Goal: Task Accomplishment & Management: Manage account settings

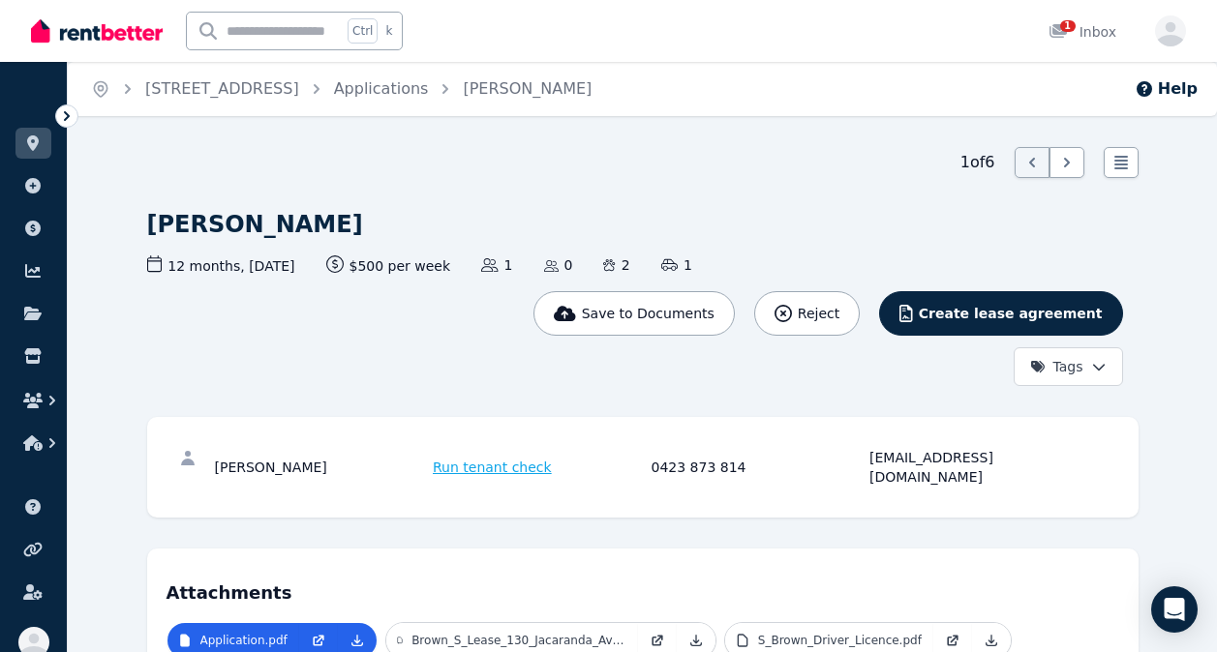
click at [33, 401] on icon "button" at bounding box center [32, 400] width 19 height 15
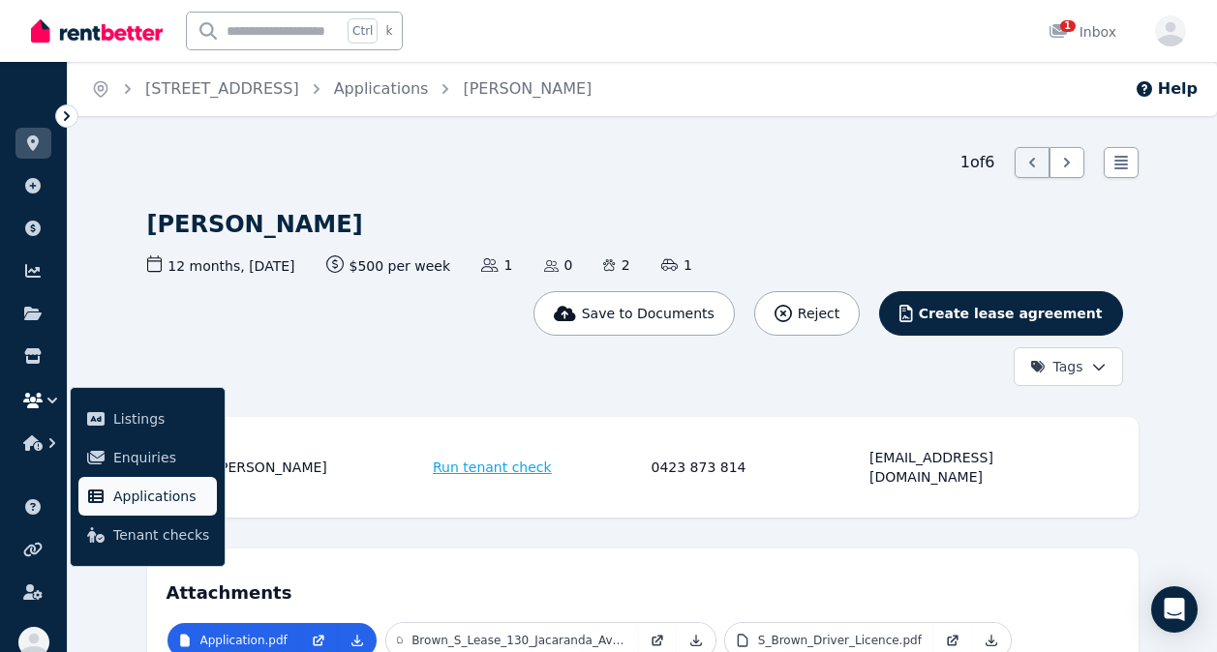
click at [111, 492] on link "Applications" at bounding box center [147, 496] width 138 height 39
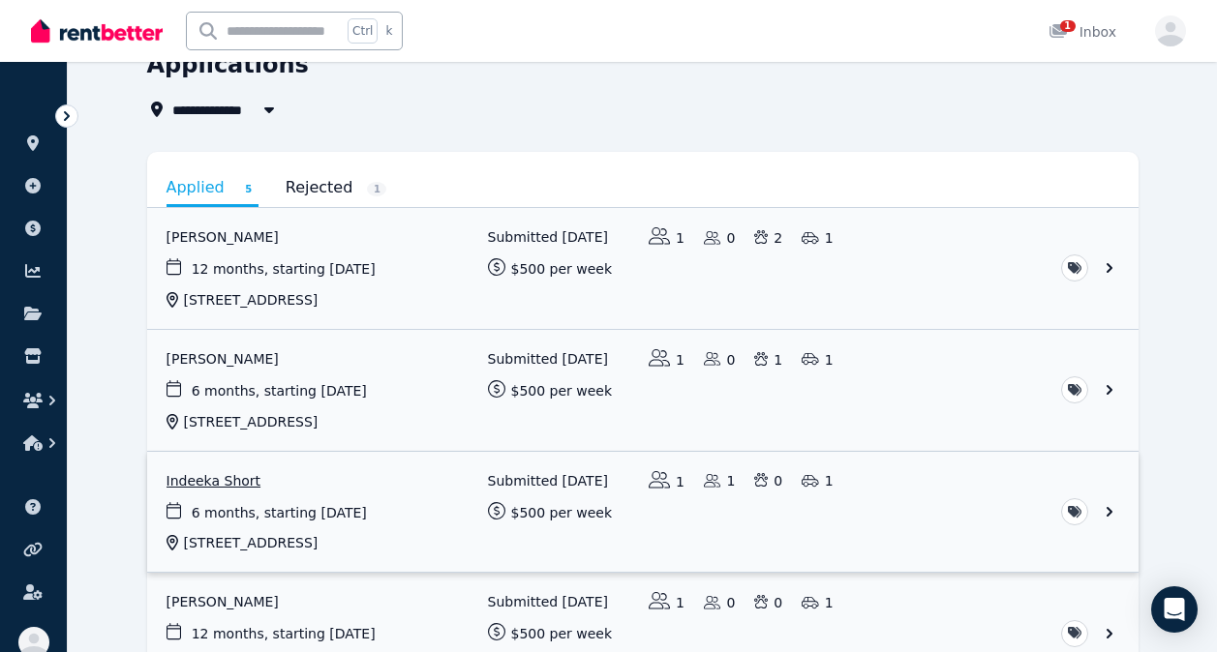
scroll to position [91, 0]
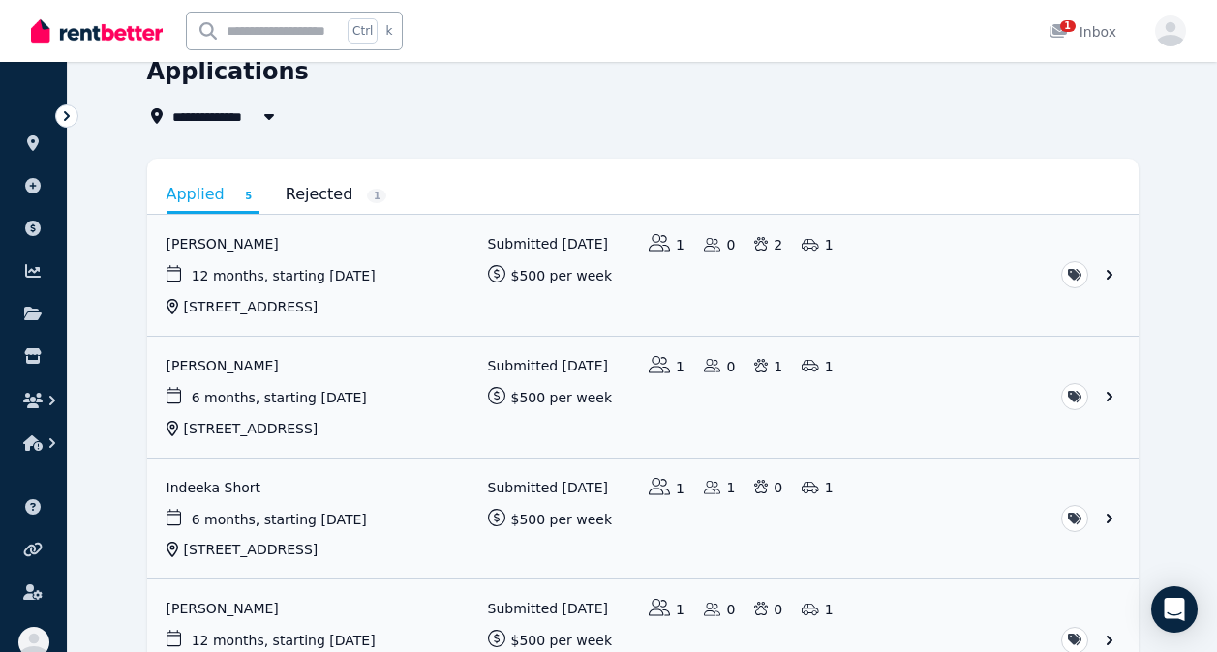
click at [307, 191] on link "Rejected 1" at bounding box center [337, 194] width 102 height 33
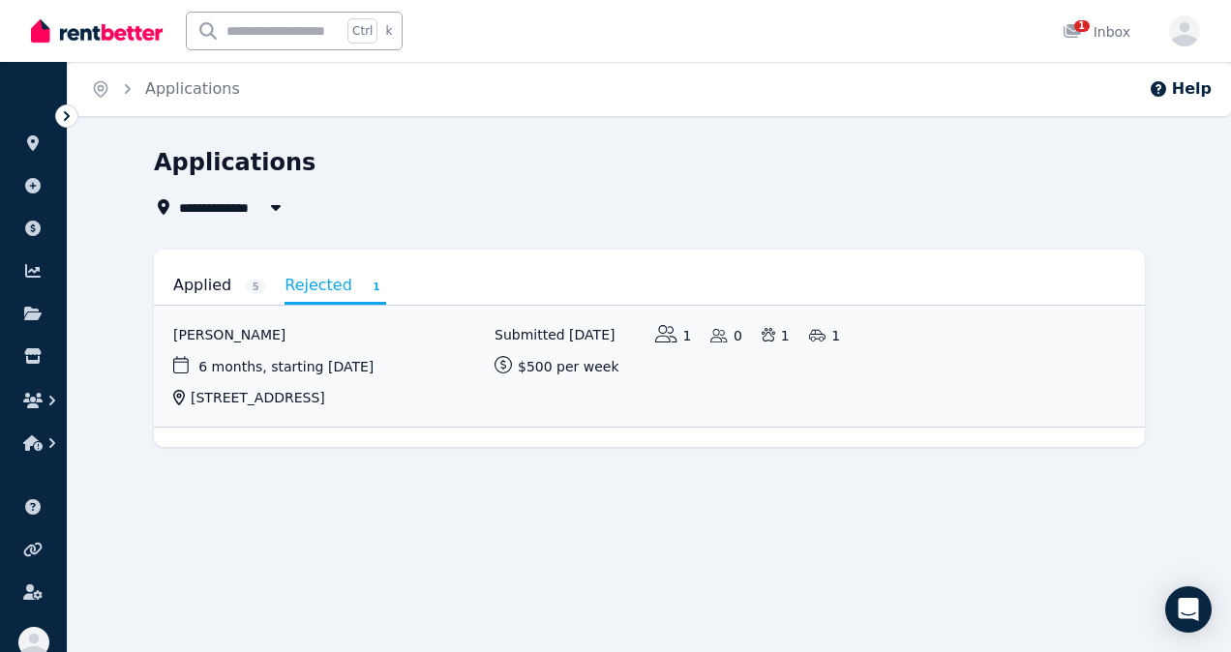
click at [202, 284] on link "Applied 5" at bounding box center [219, 285] width 92 height 33
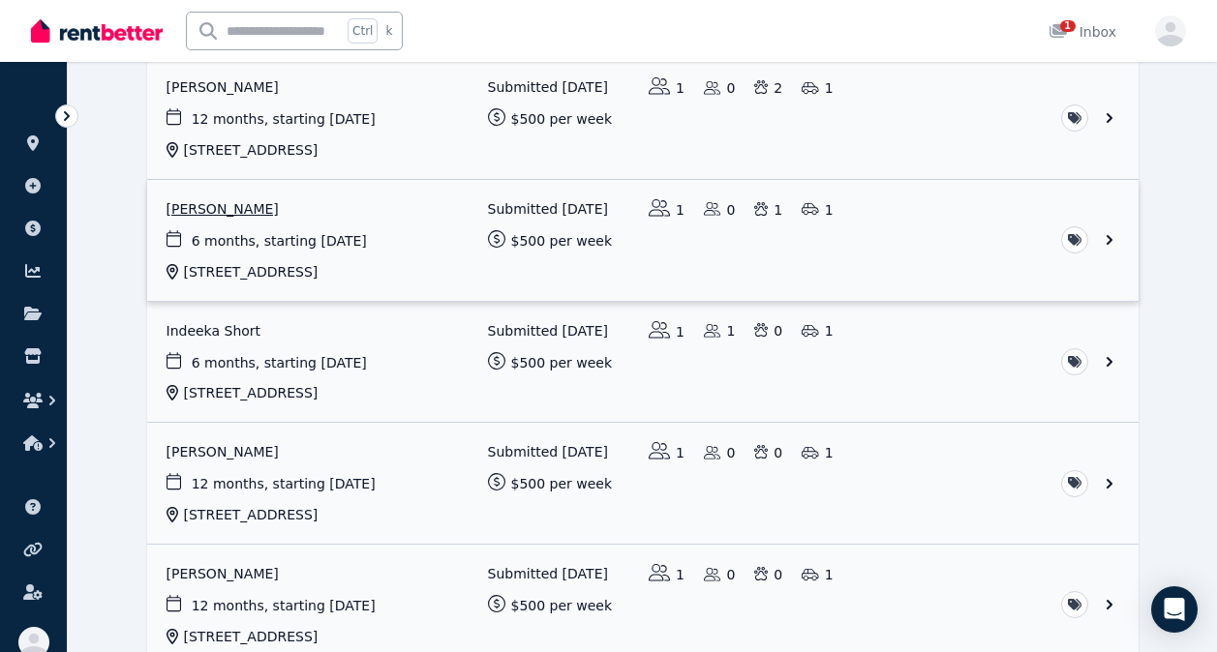
scroll to position [360, 0]
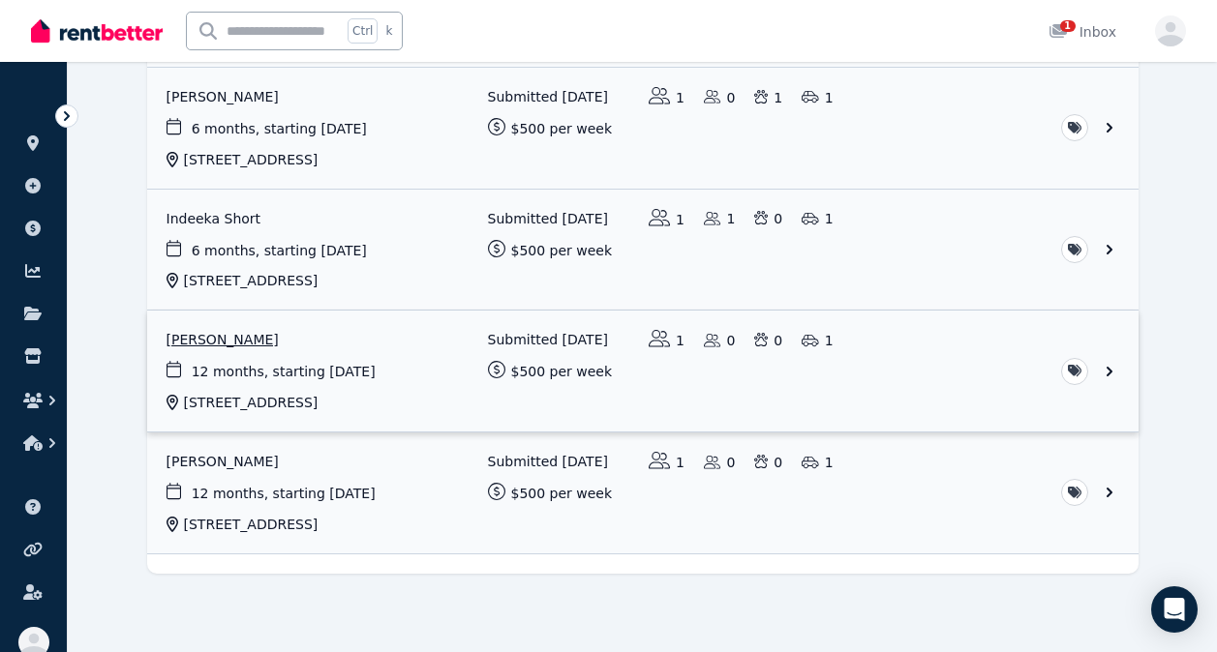
click at [1106, 369] on link "View application: Roslyn Greenham" at bounding box center [642, 371] width 991 height 121
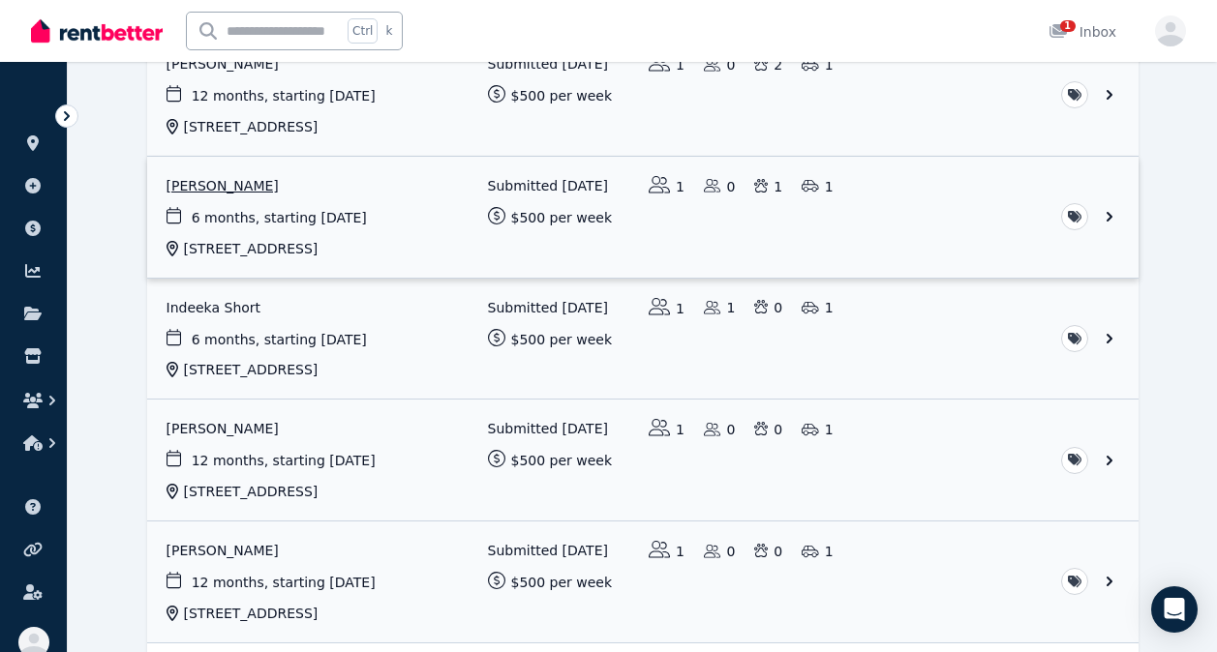
scroll to position [283, 0]
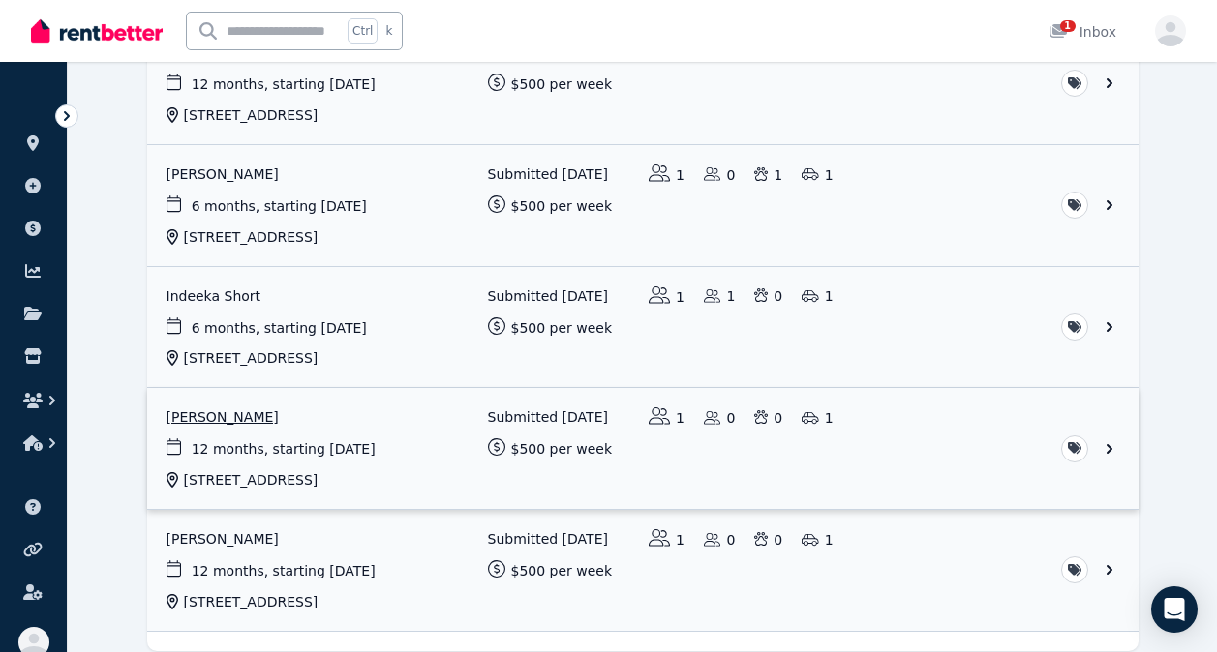
click at [1110, 447] on link "View application: Roslyn Greenham" at bounding box center [642, 448] width 991 height 121
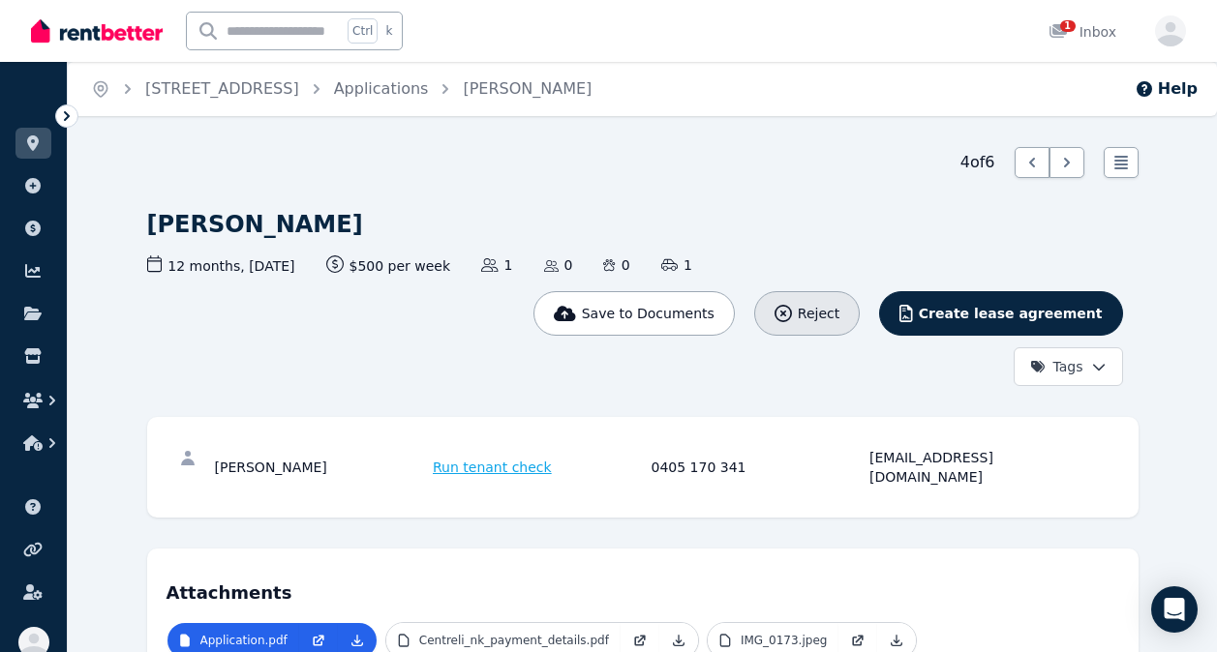
click at [839, 310] on span "Reject" at bounding box center [819, 313] width 42 height 19
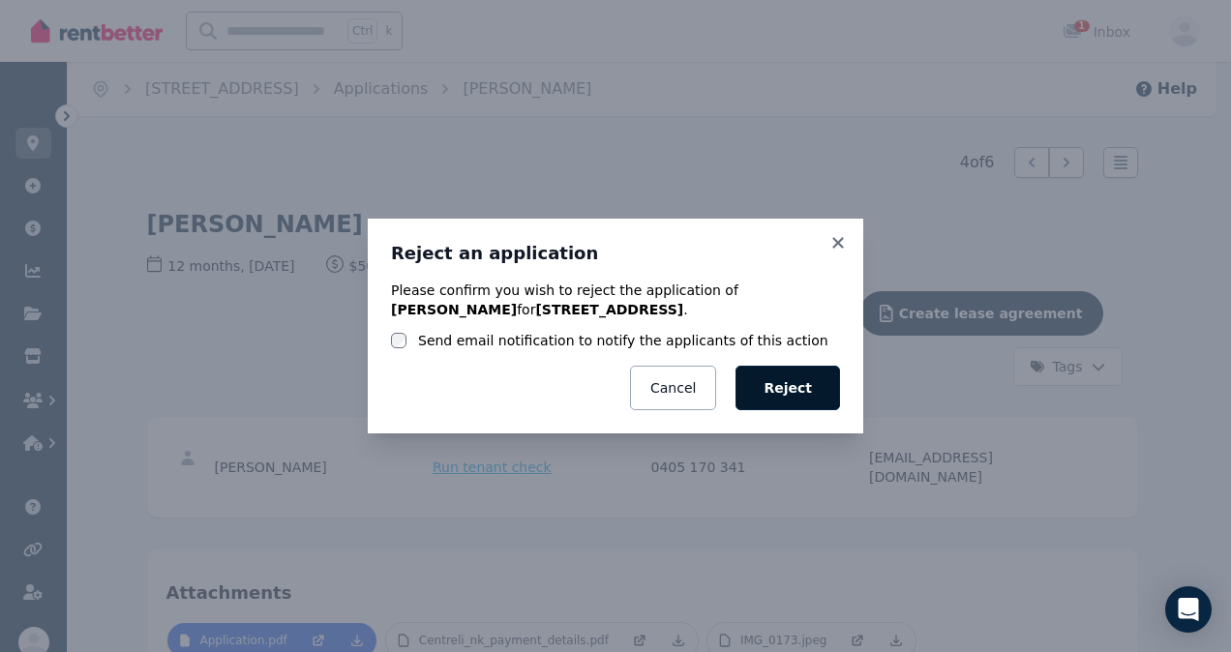
click at [796, 385] on button "Reject" at bounding box center [788, 388] width 105 height 45
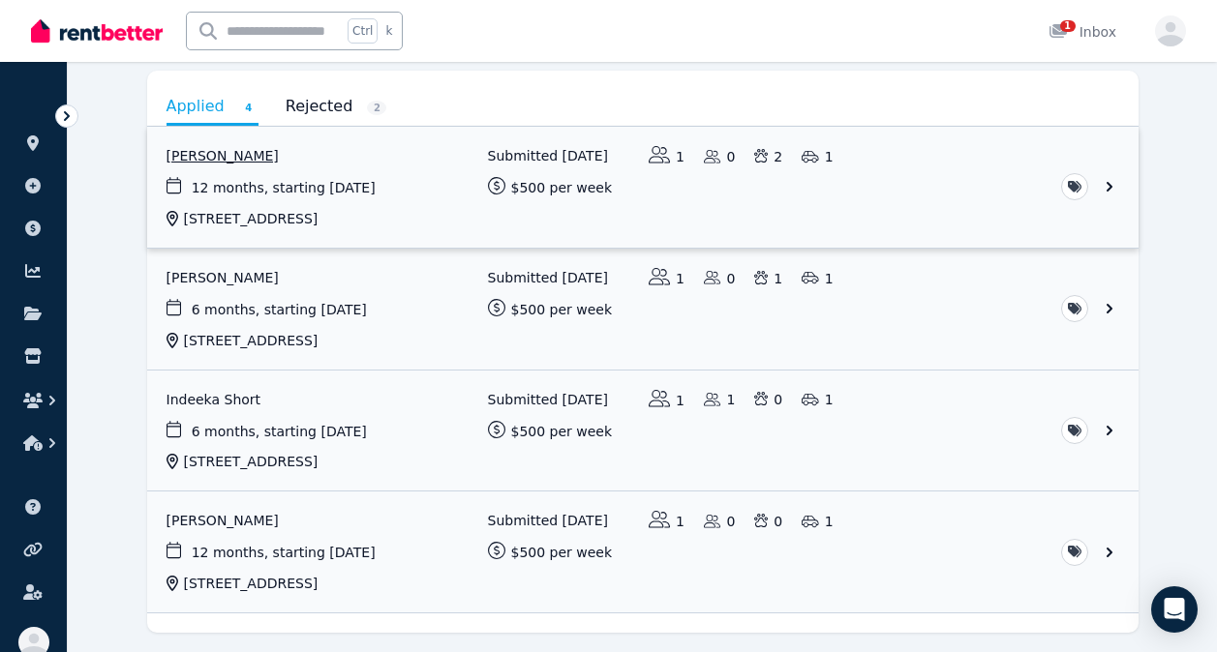
scroll to position [178, 0]
click at [244, 521] on link "View application: Carole Thomson" at bounding box center [642, 553] width 991 height 121
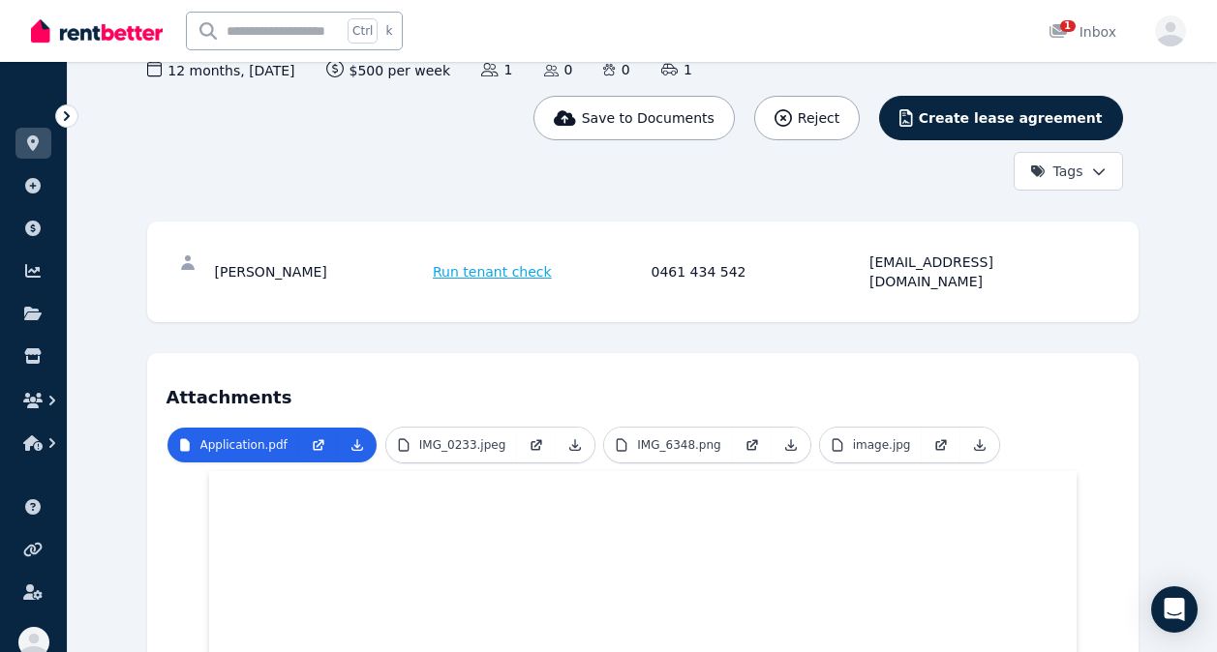
scroll to position [197, 0]
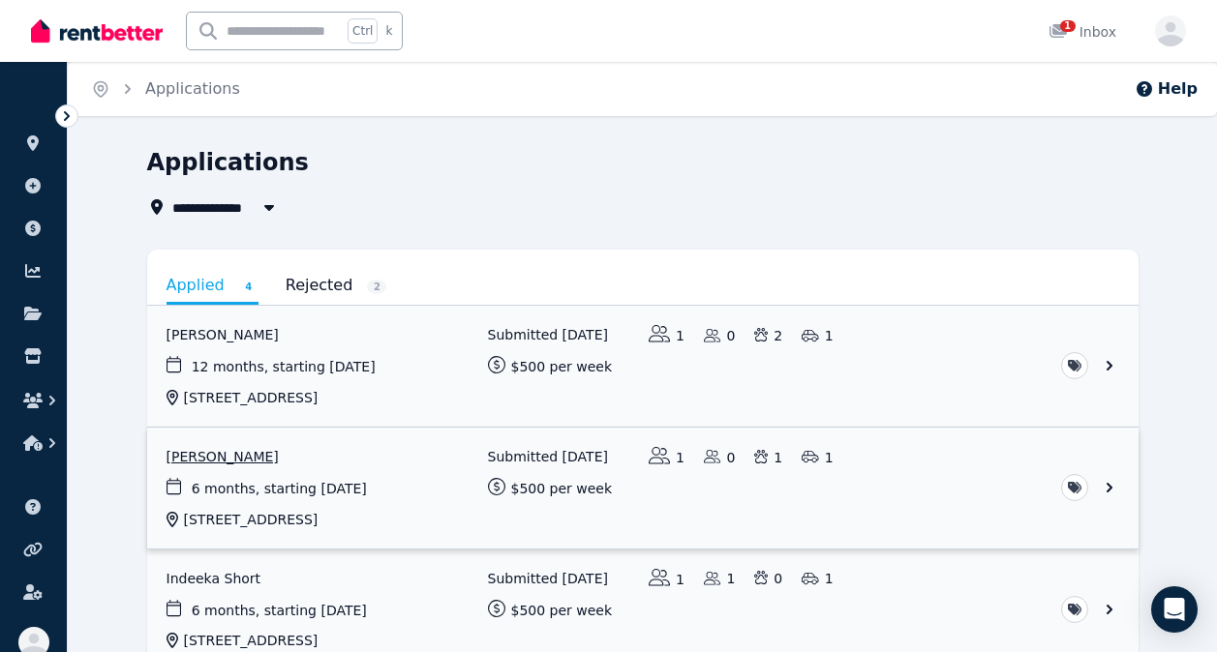
scroll to position [239, 0]
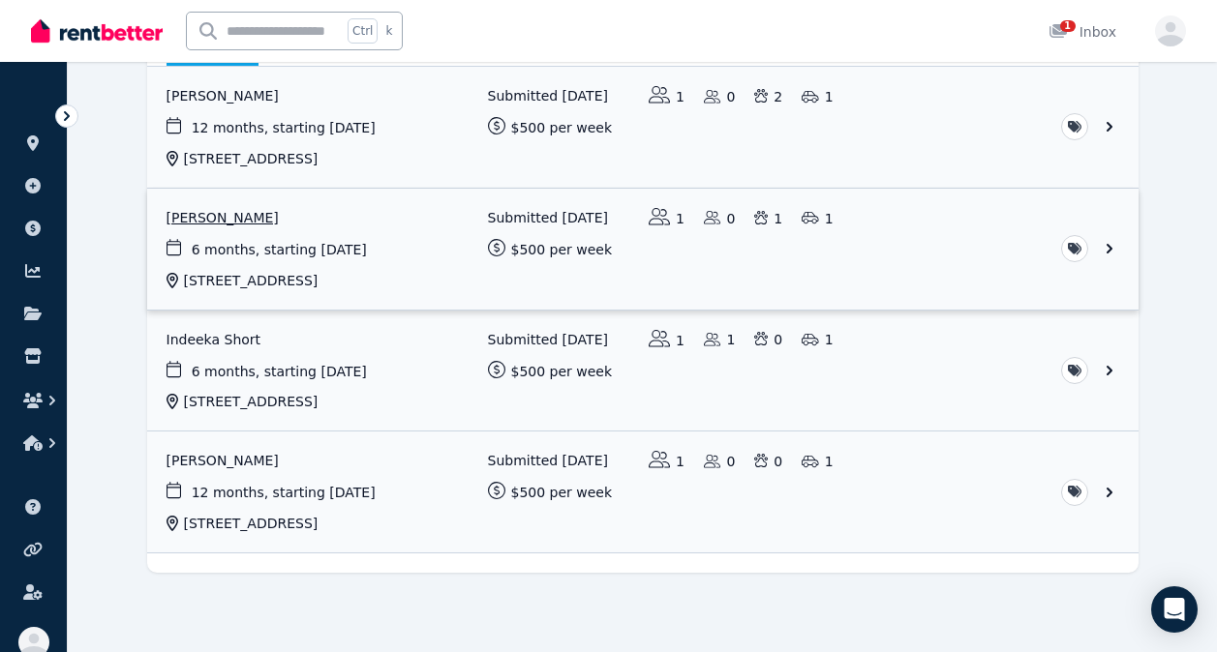
click at [229, 218] on link "View application: Heather Devine" at bounding box center [642, 249] width 991 height 121
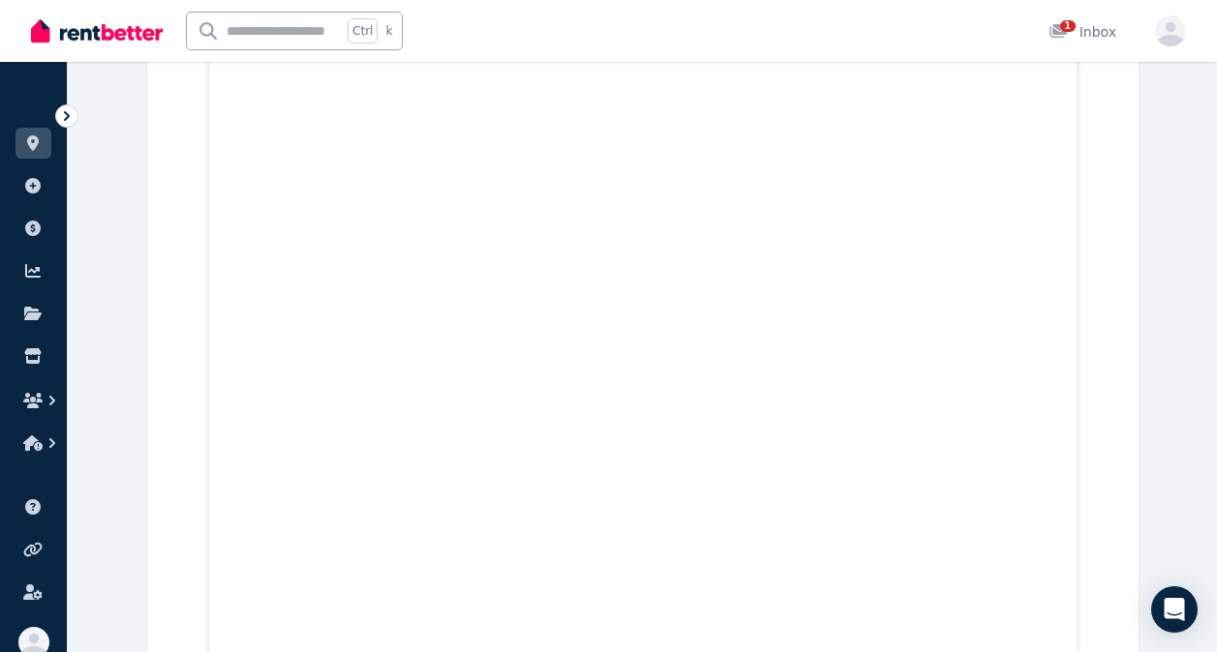
scroll to position [6385, 0]
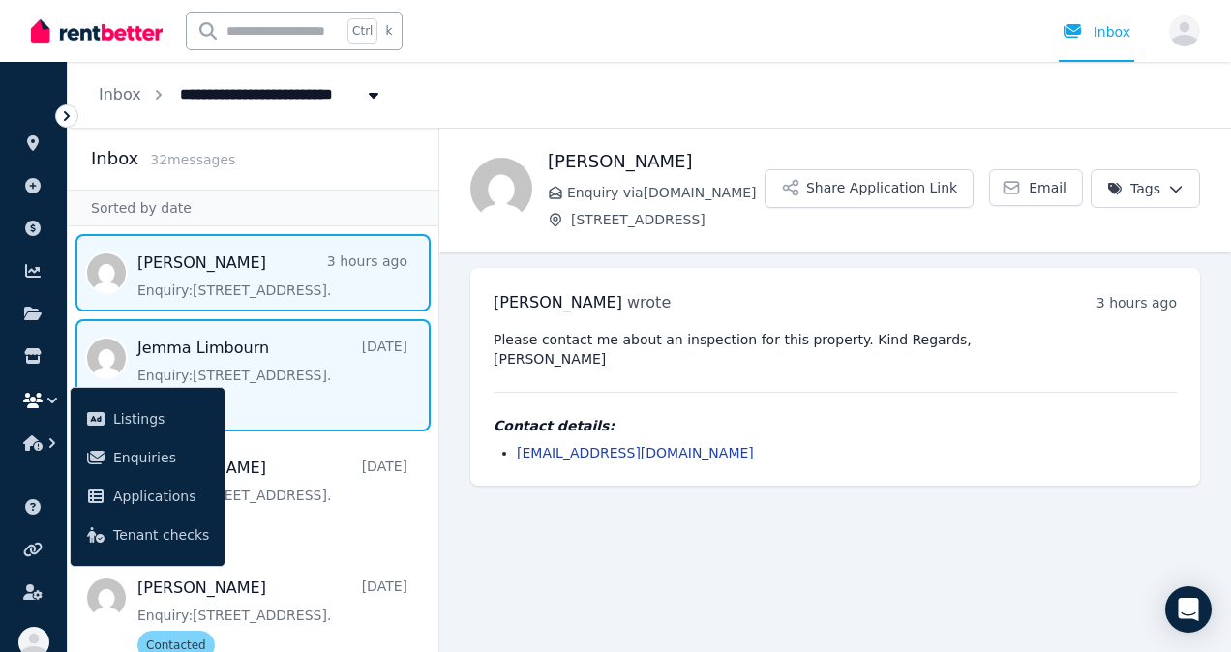
click at [288, 373] on span "Message list" at bounding box center [253, 375] width 371 height 112
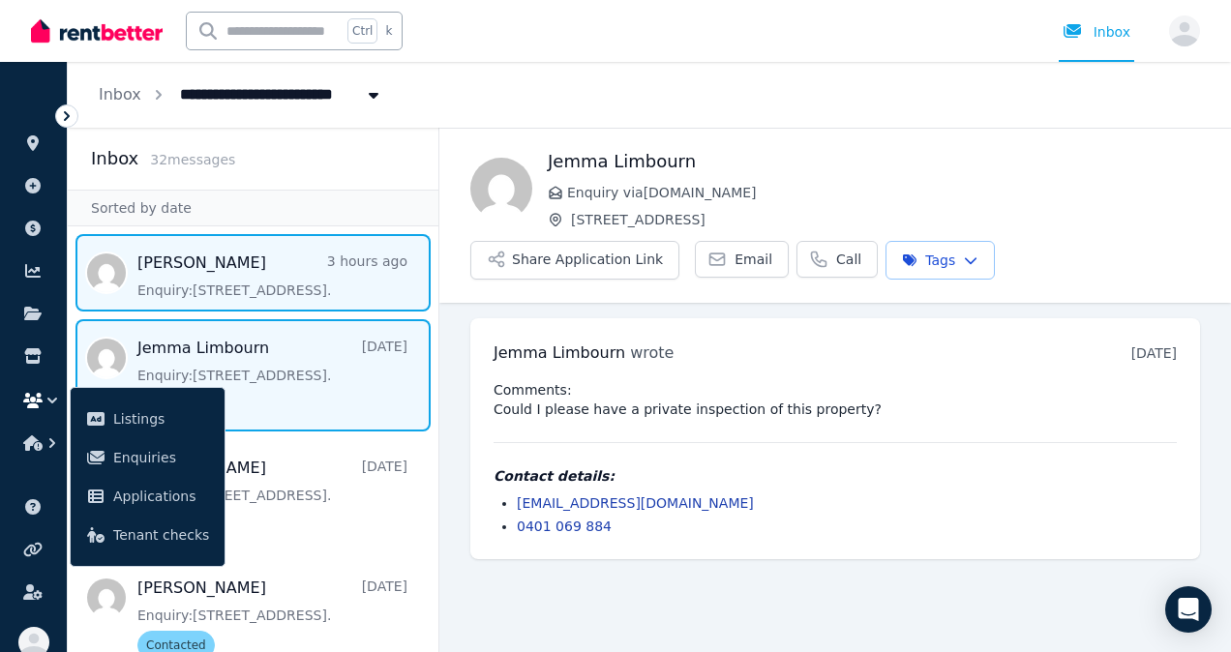
click at [353, 278] on span "Message list" at bounding box center [253, 272] width 371 height 77
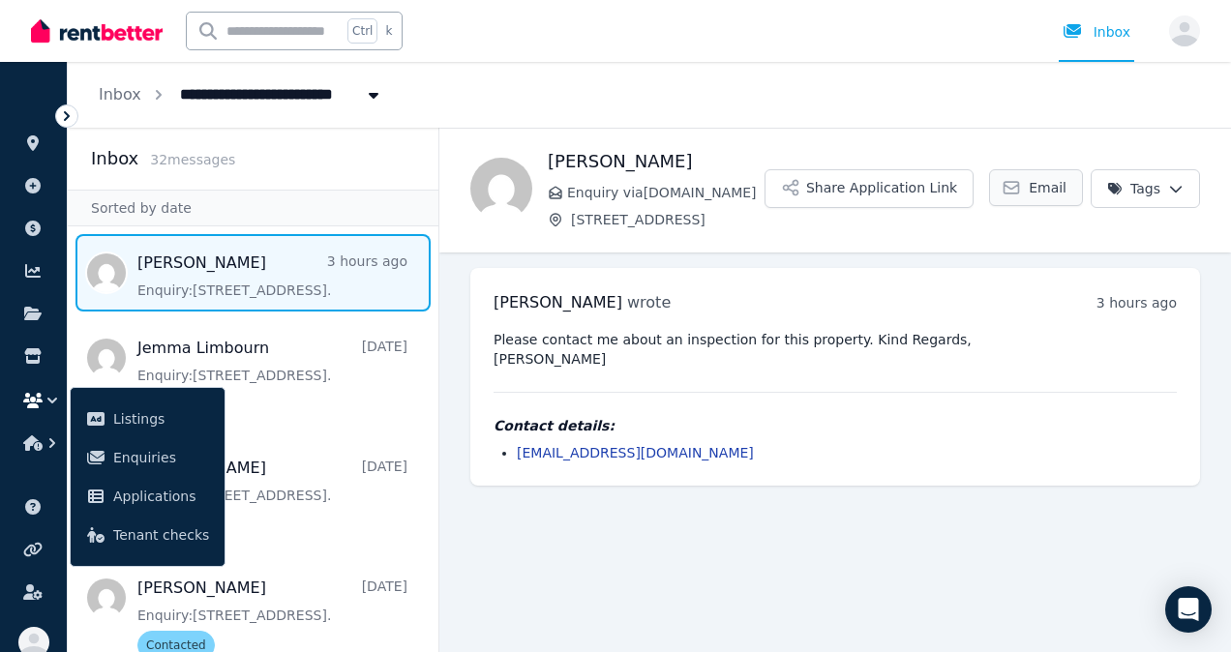
click at [1042, 180] on span "Email" at bounding box center [1048, 187] width 38 height 19
click at [1069, 410] on div "Please contact me about an inspection for this property. Kind Regards, [PERSON_…" at bounding box center [835, 396] width 683 height 133
drag, startPoint x: 676, startPoint y: 451, endPoint x: 512, endPoint y: 462, distance: 163.9
click at [512, 462] on ul "[EMAIL_ADDRESS][DOMAIN_NAME]" at bounding box center [835, 452] width 683 height 19
copy link "[EMAIL_ADDRESS][DOMAIN_NAME]"
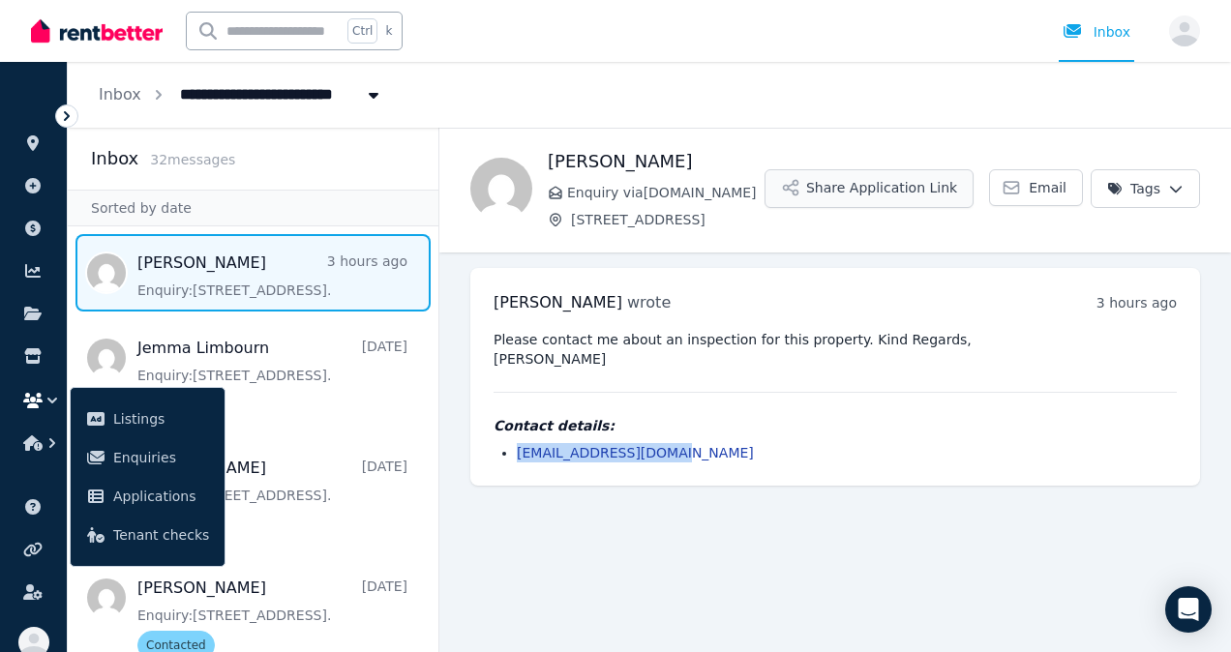
click at [886, 191] on button "Share Application Link" at bounding box center [869, 188] width 209 height 39
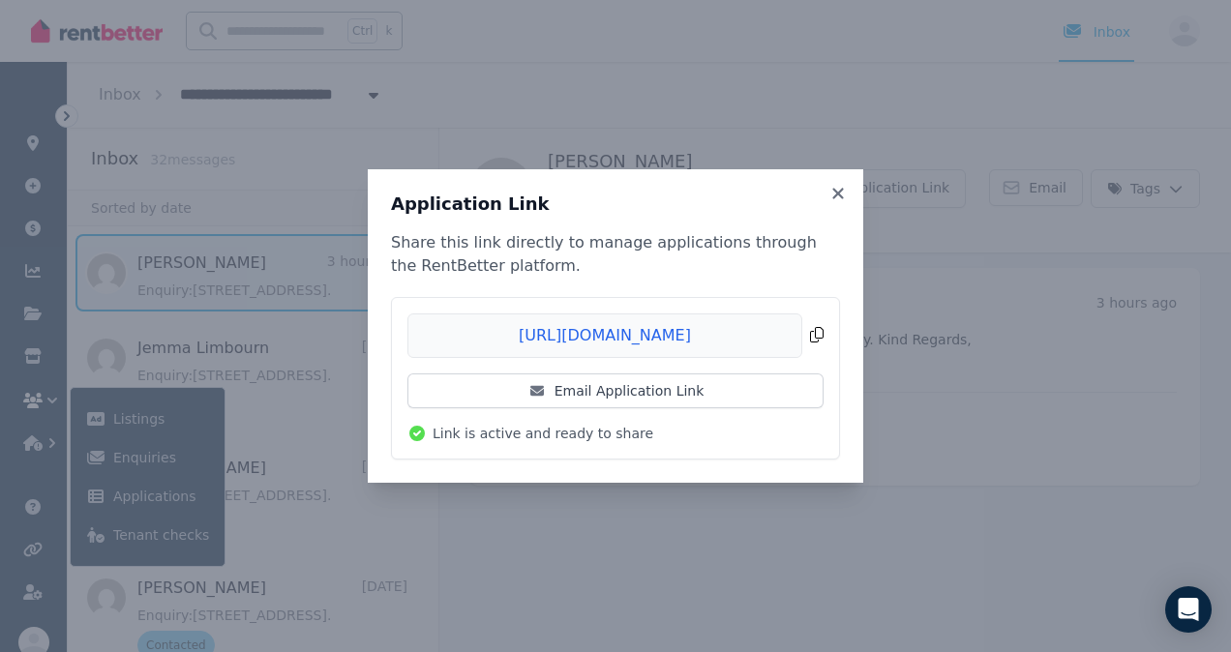
drag, startPoint x: 447, startPoint y: 335, endPoint x: 538, endPoint y: 340, distance: 91.1
click at [538, 340] on span "Copied!" at bounding box center [616, 336] width 416 height 45
click at [839, 195] on icon at bounding box center [838, 193] width 11 height 11
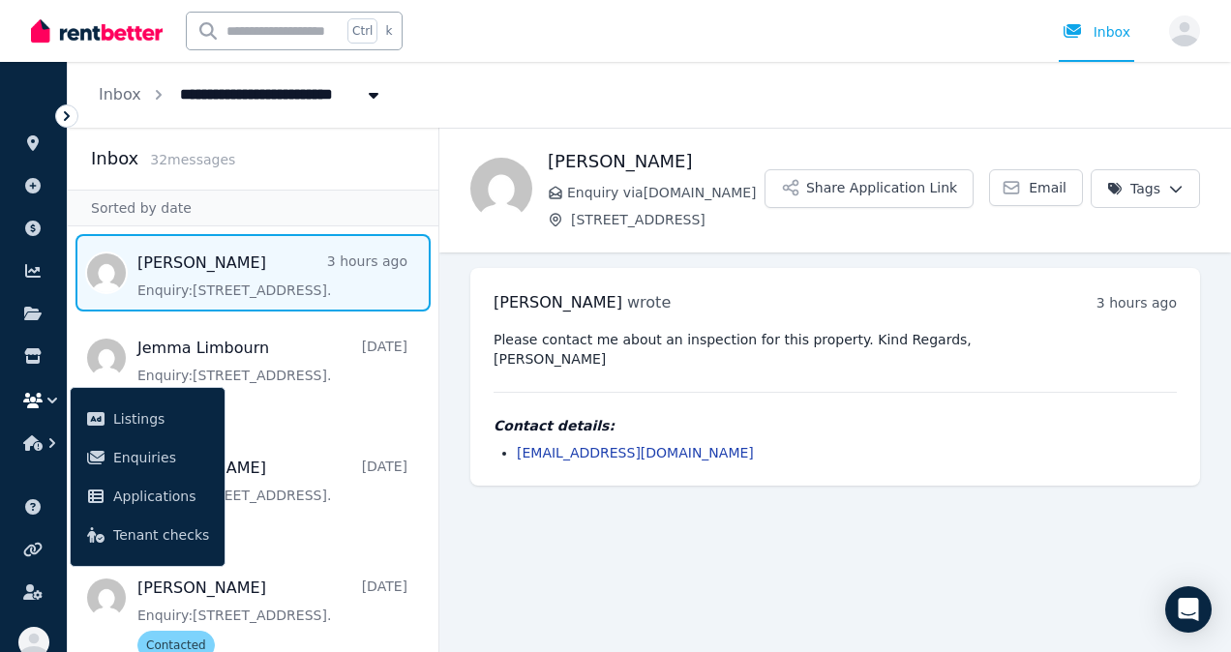
click at [1163, 189] on html "**********" at bounding box center [615, 326] width 1231 height 652
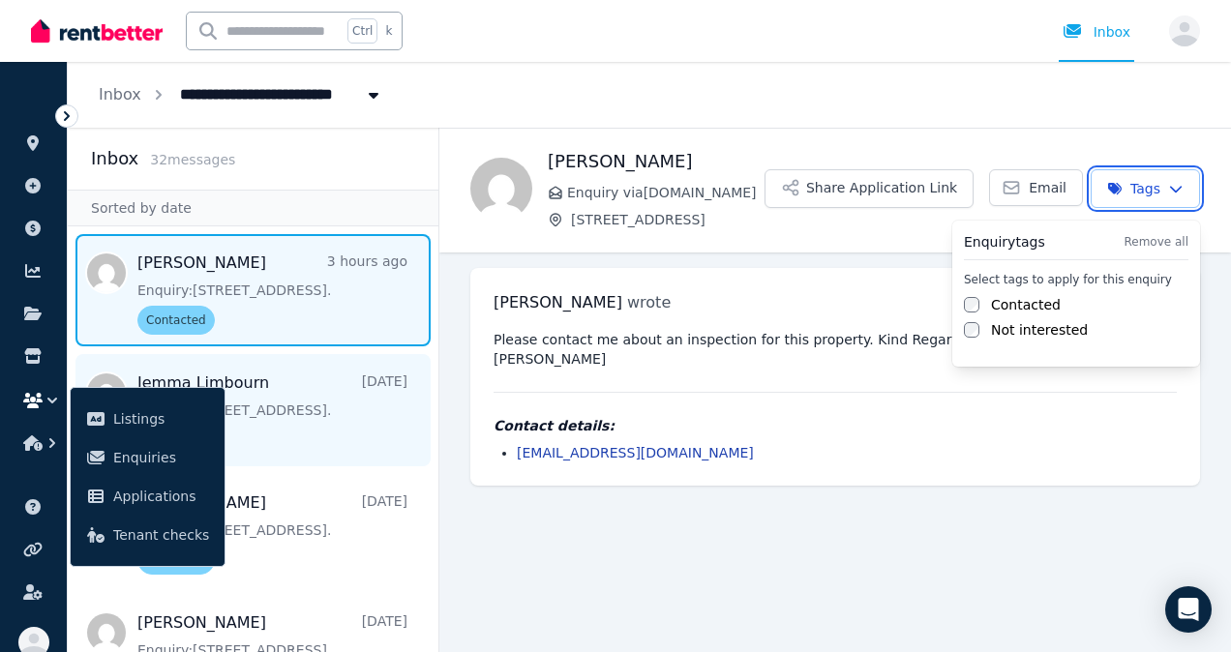
click at [278, 396] on html "**********" at bounding box center [615, 326] width 1231 height 652
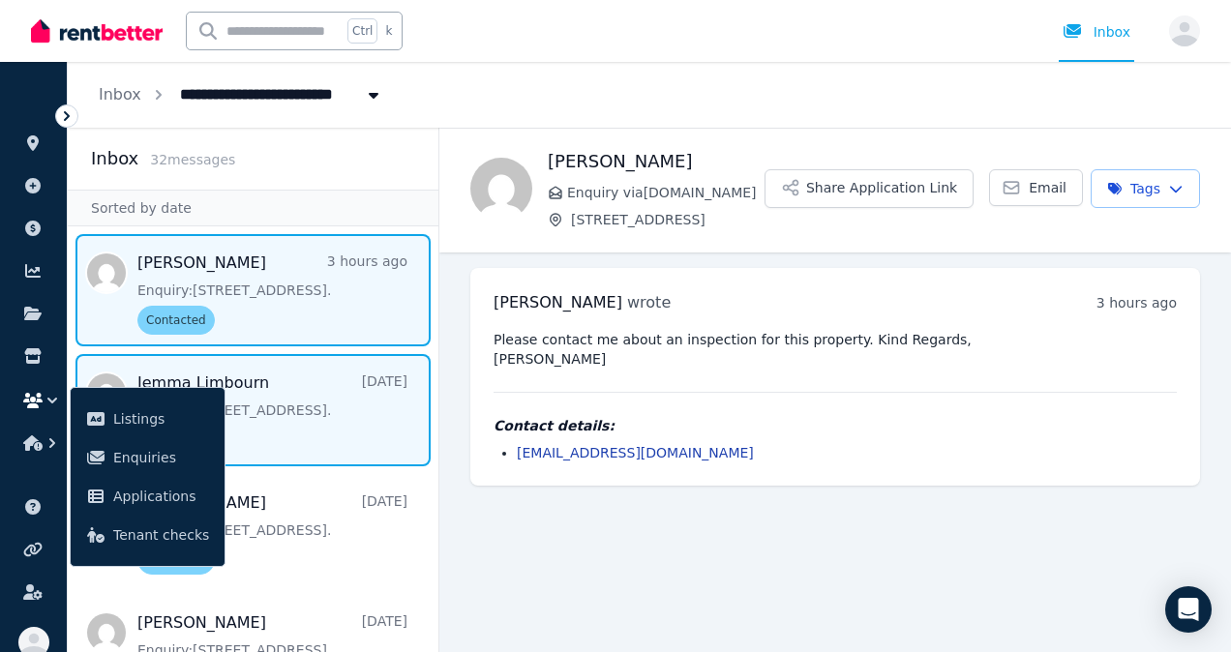
click at [278, 396] on span "Message list" at bounding box center [253, 410] width 371 height 112
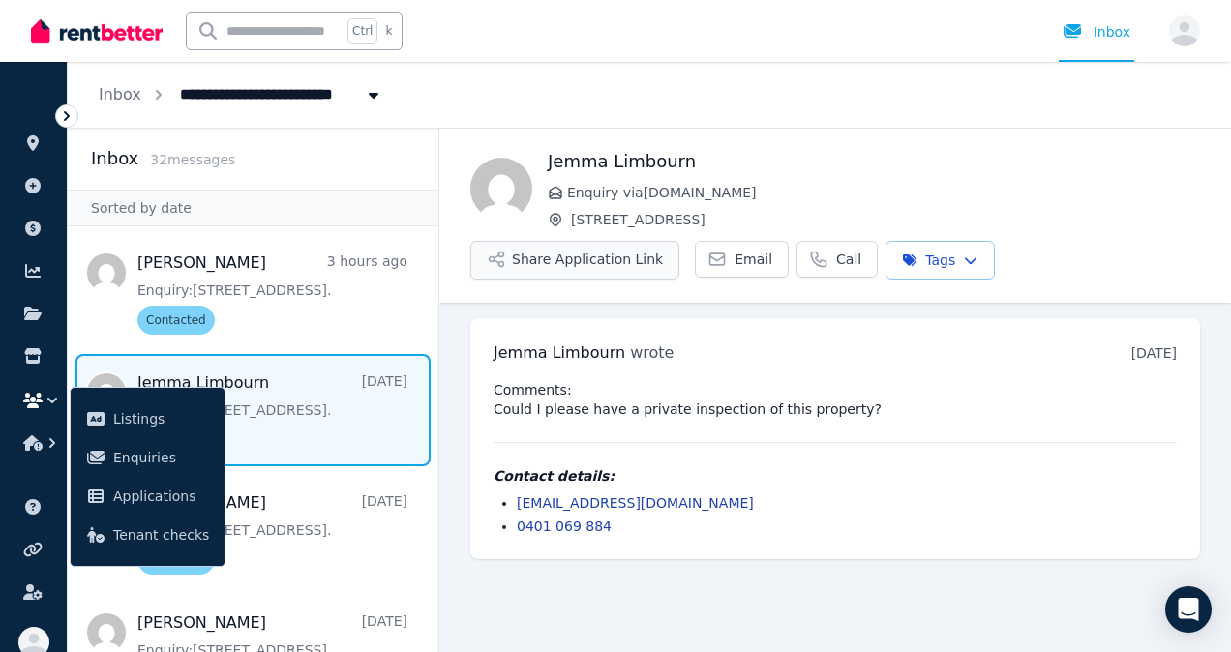
click at [607, 256] on button "Share Application Link" at bounding box center [574, 260] width 209 height 39
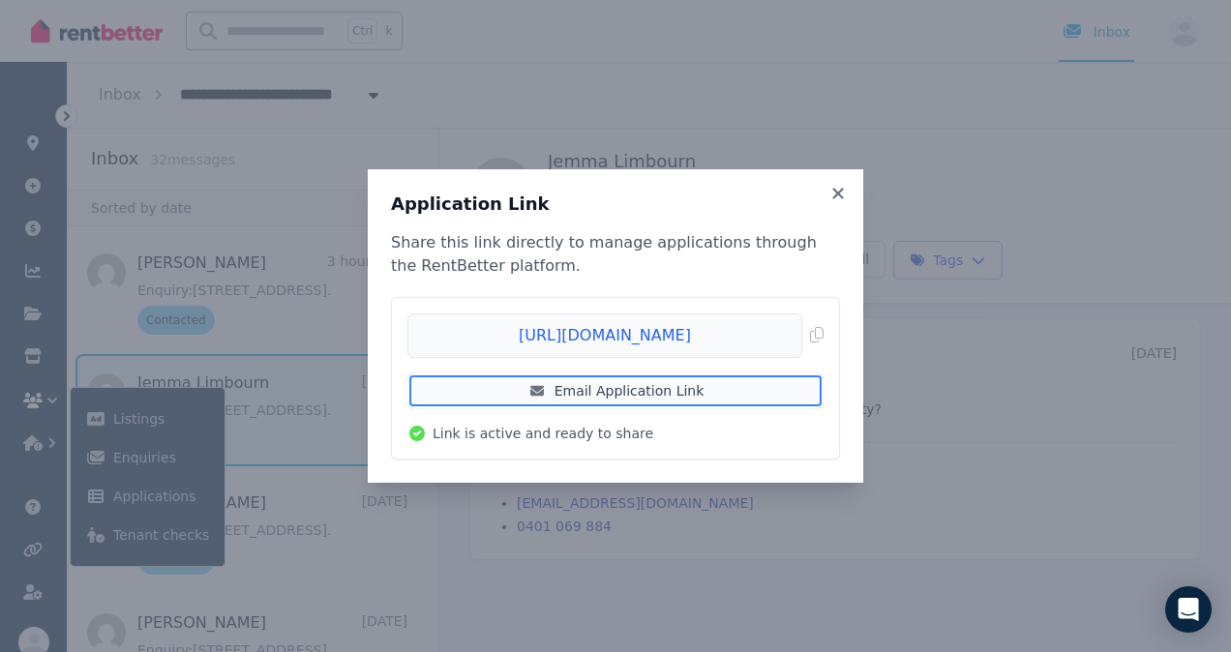
click at [614, 394] on link "Email Application Link" at bounding box center [616, 391] width 416 height 35
click at [838, 191] on icon at bounding box center [838, 193] width 19 height 17
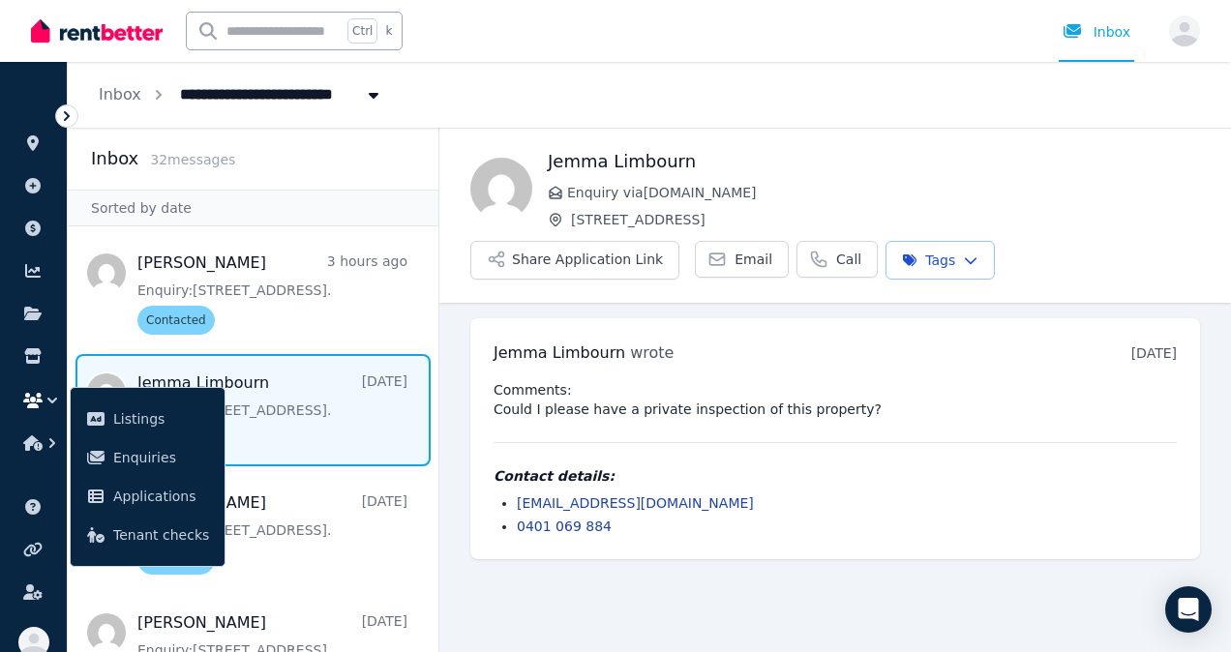
click at [360, 406] on span "Message list" at bounding box center [253, 410] width 371 height 112
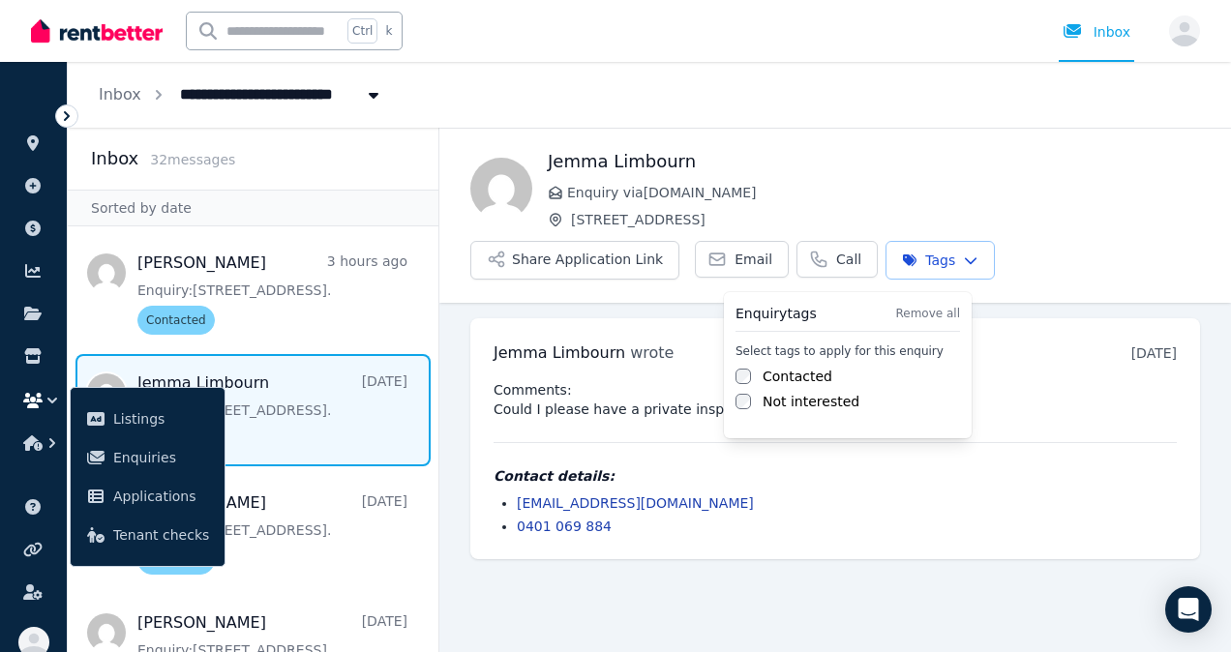
click at [939, 256] on html "**********" at bounding box center [615, 326] width 1231 height 652
click at [795, 375] on label "Contacted" at bounding box center [798, 376] width 70 height 19
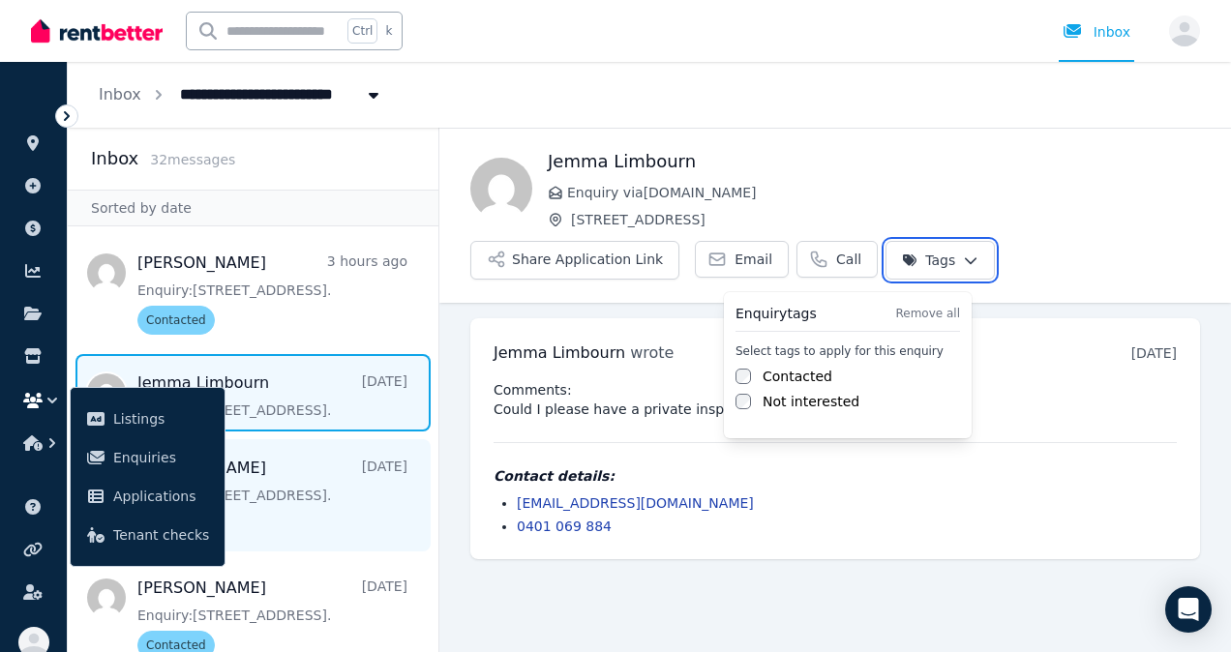
click at [347, 497] on html "**********" at bounding box center [615, 326] width 1231 height 652
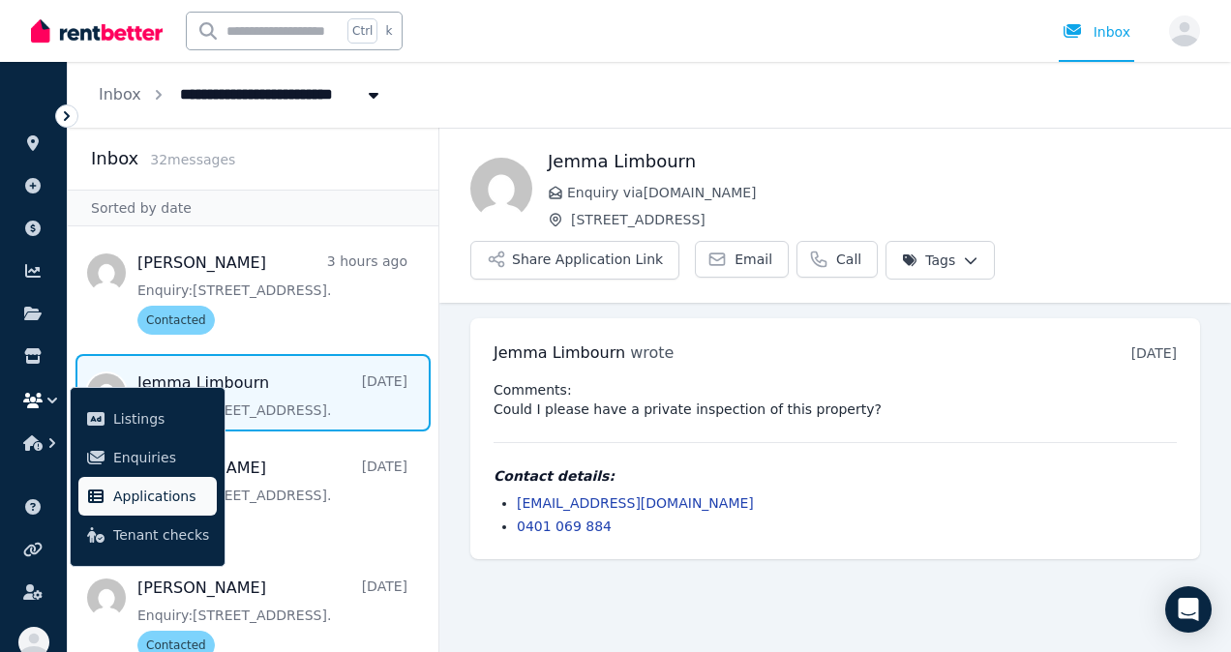
click at [125, 493] on span "Applications" at bounding box center [161, 496] width 96 height 23
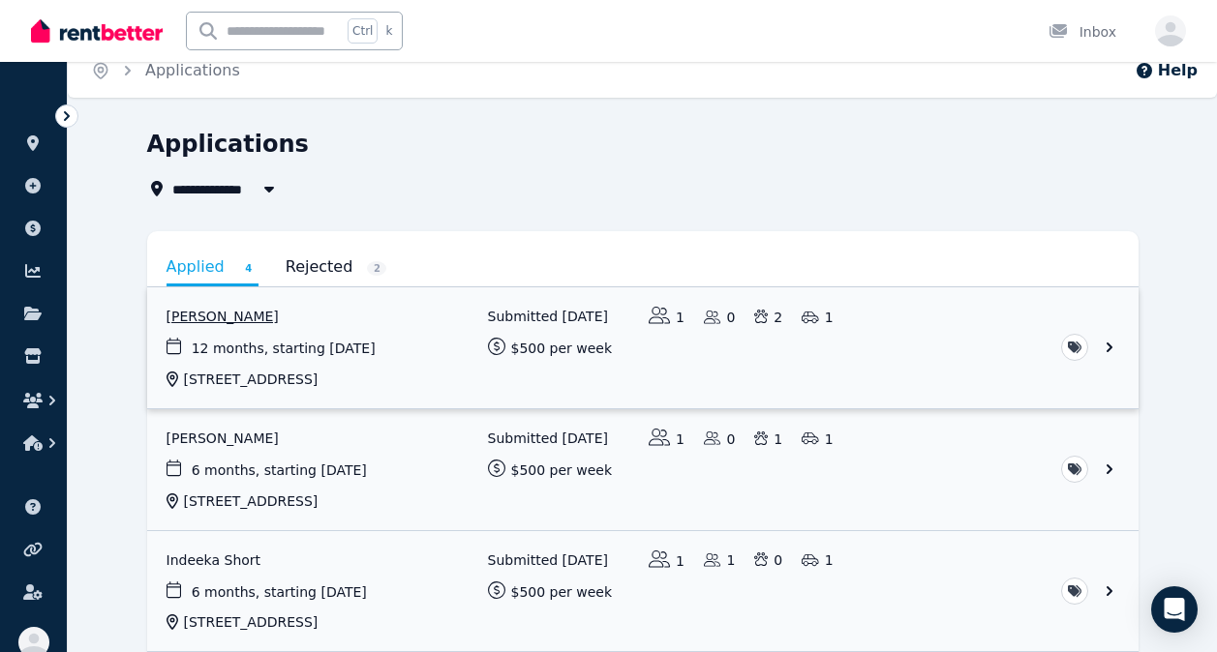
scroll to position [15, 0]
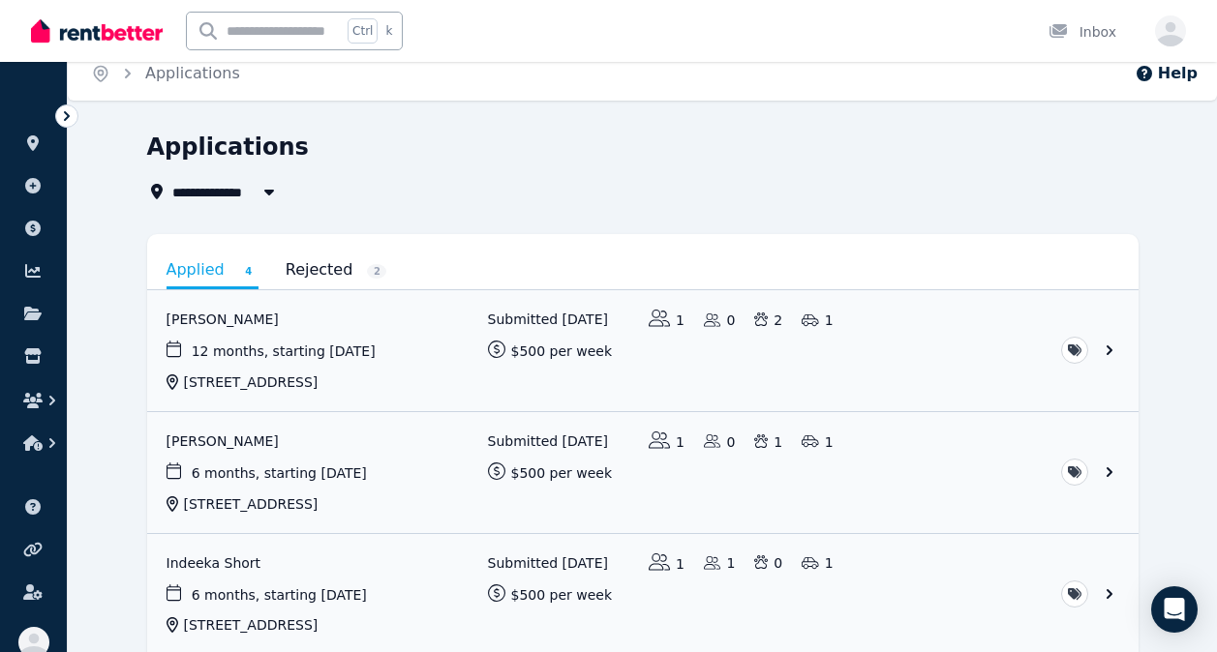
click at [310, 263] on link "Rejected 2" at bounding box center [337, 270] width 102 height 33
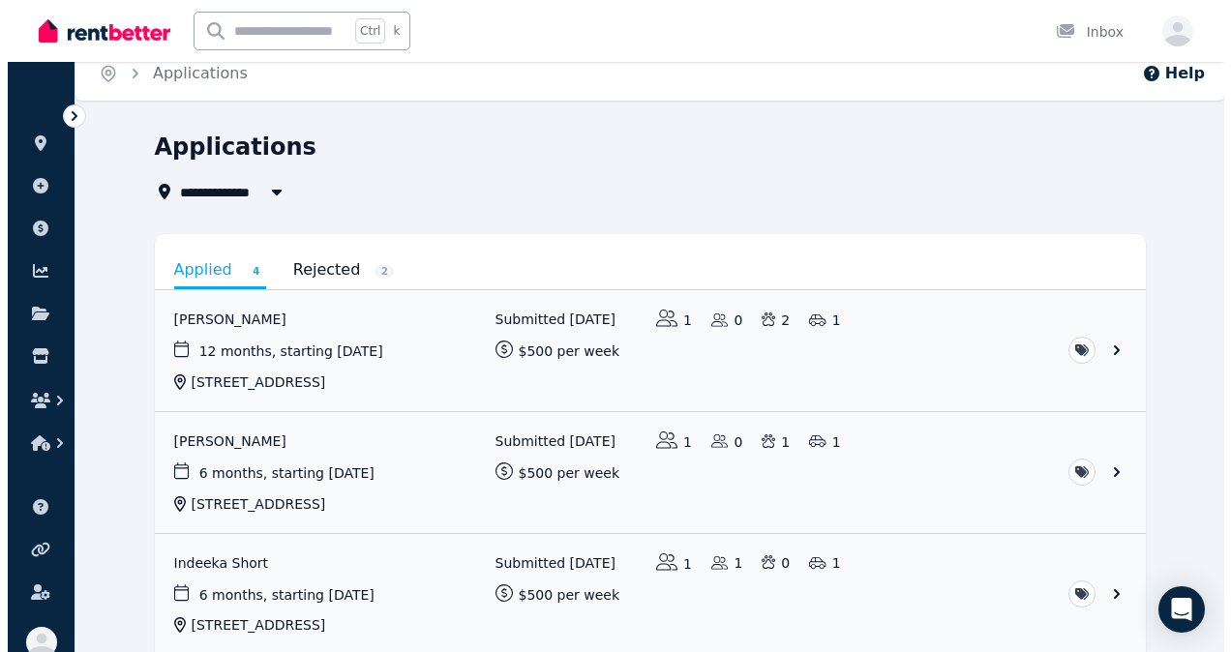
scroll to position [0, 0]
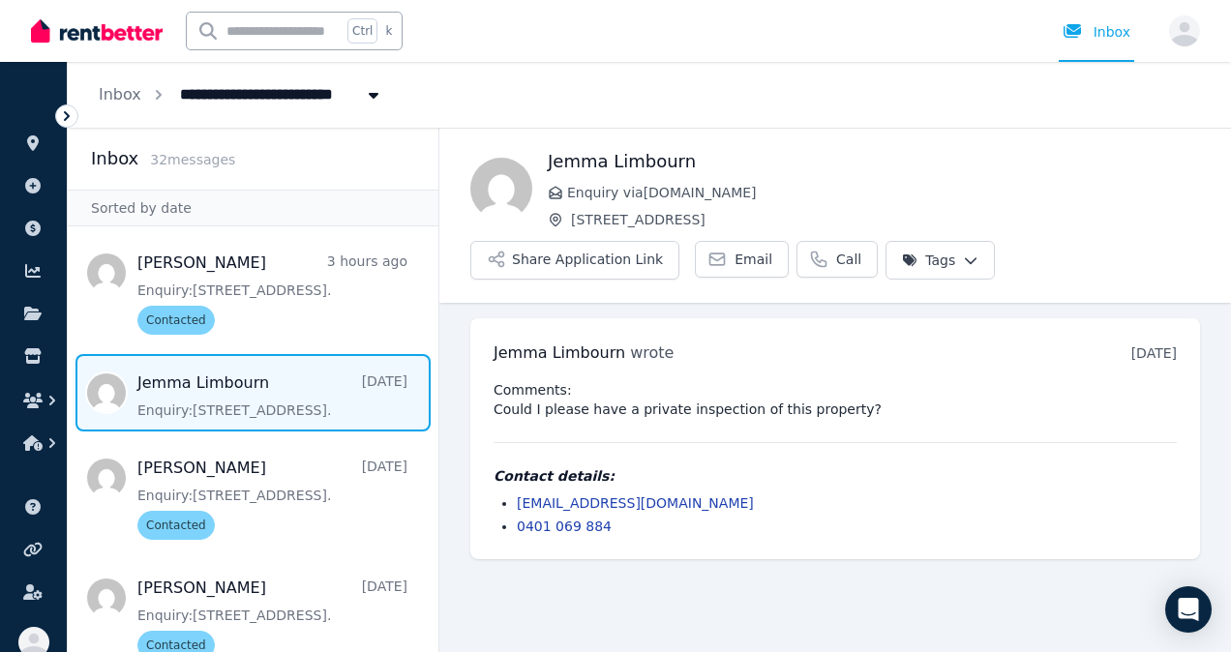
click at [294, 398] on span "Message list" at bounding box center [253, 392] width 371 height 77
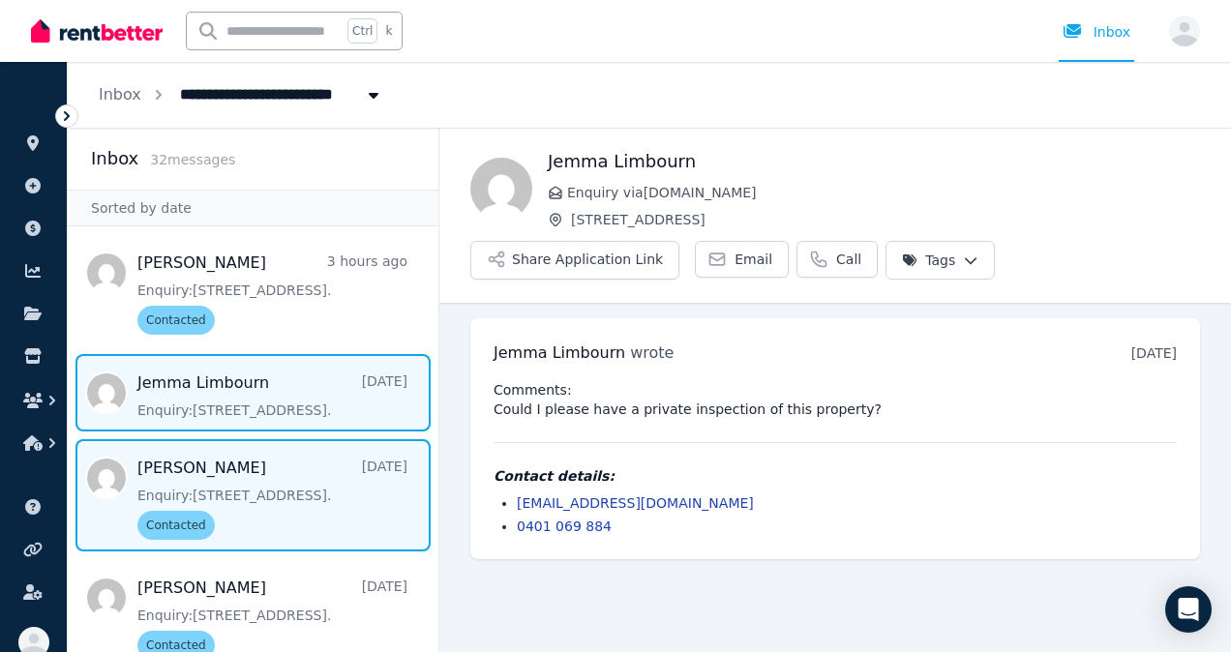
click at [289, 498] on span "Message list" at bounding box center [253, 495] width 371 height 112
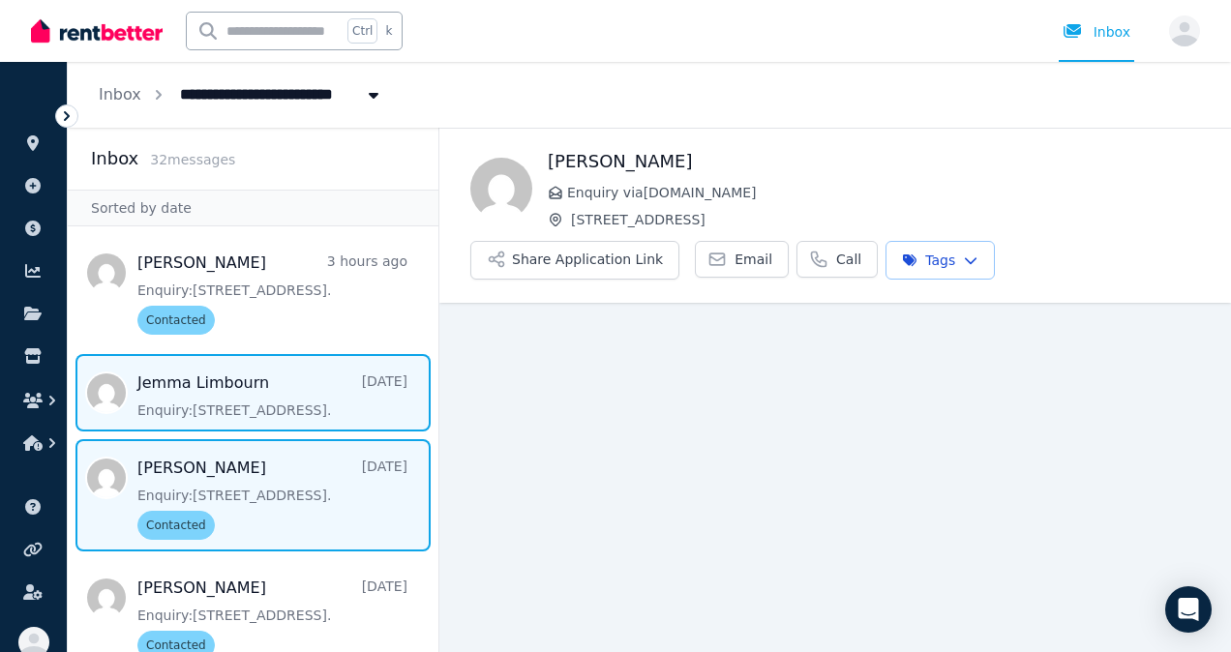
click at [296, 386] on span "Message list" at bounding box center [253, 392] width 371 height 77
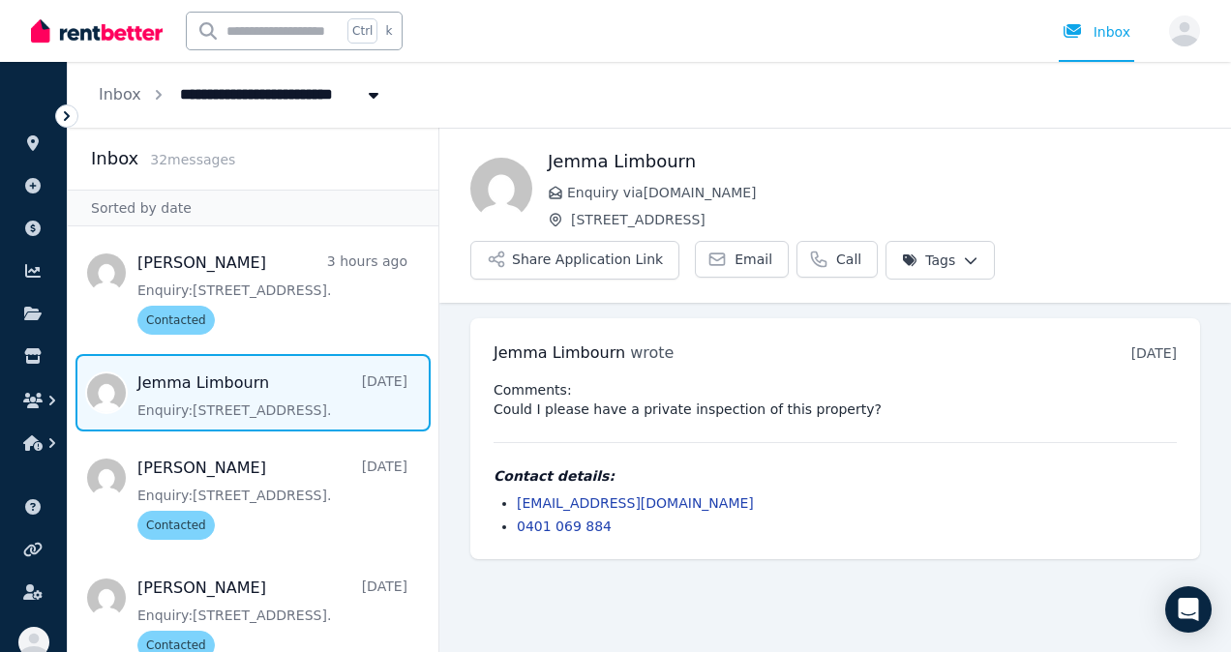
click at [298, 375] on span "Message list" at bounding box center [253, 392] width 371 height 77
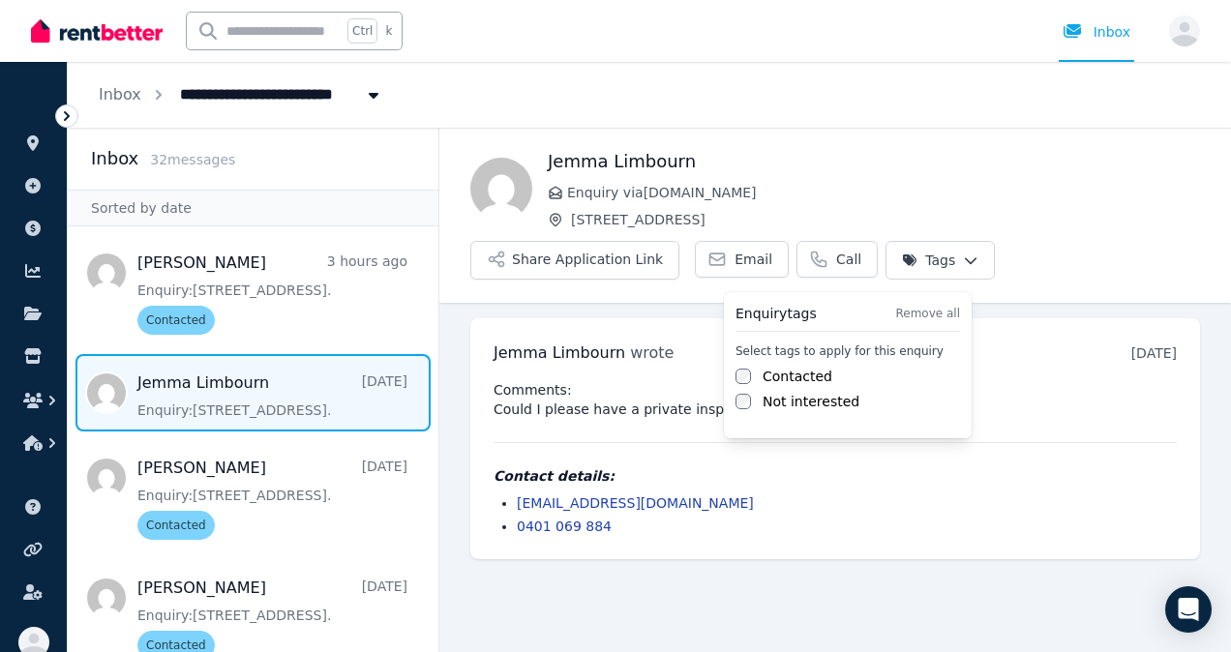
click at [951, 251] on html "**********" at bounding box center [615, 326] width 1231 height 652
click at [748, 366] on div "Select tags to apply for this enquiry Contacted Not interested" at bounding box center [848, 378] width 225 height 68
